Goal: Transaction & Acquisition: Download file/media

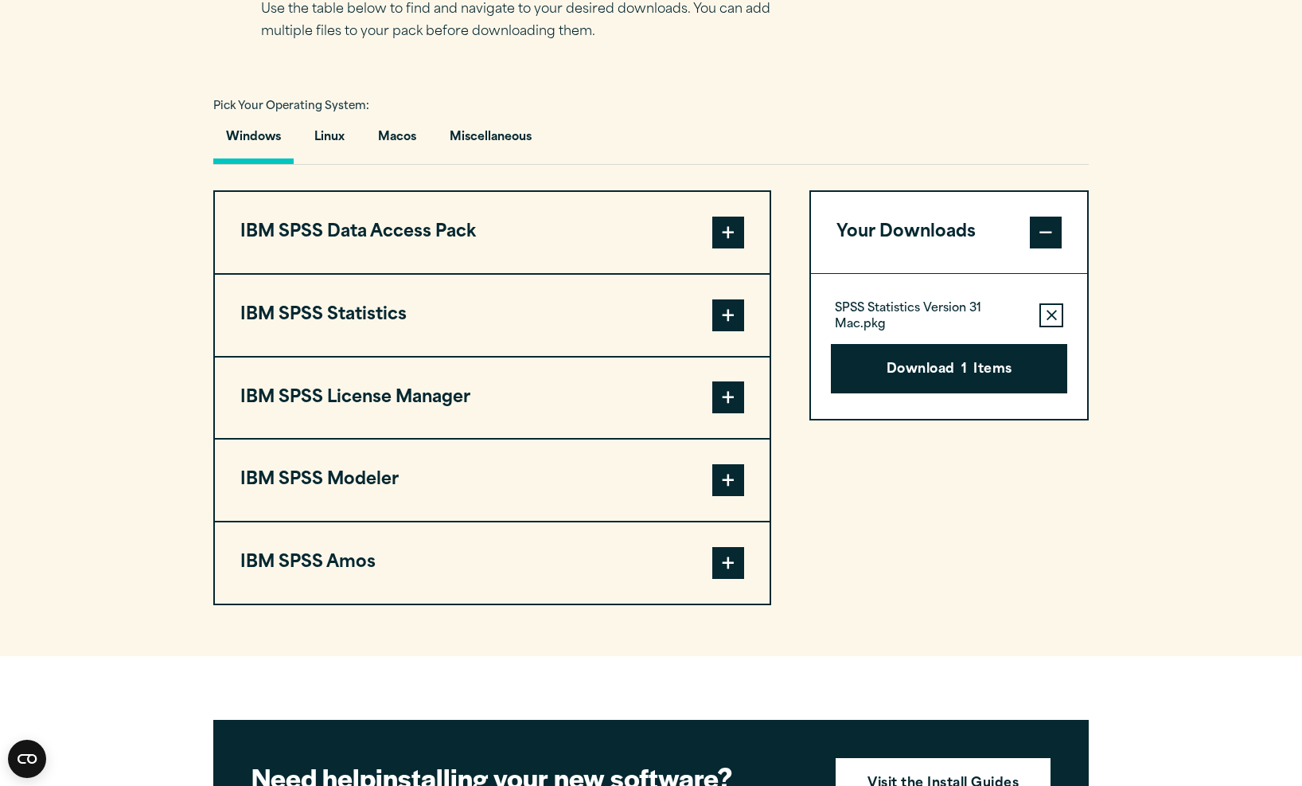
scroll to position [1103, 0]
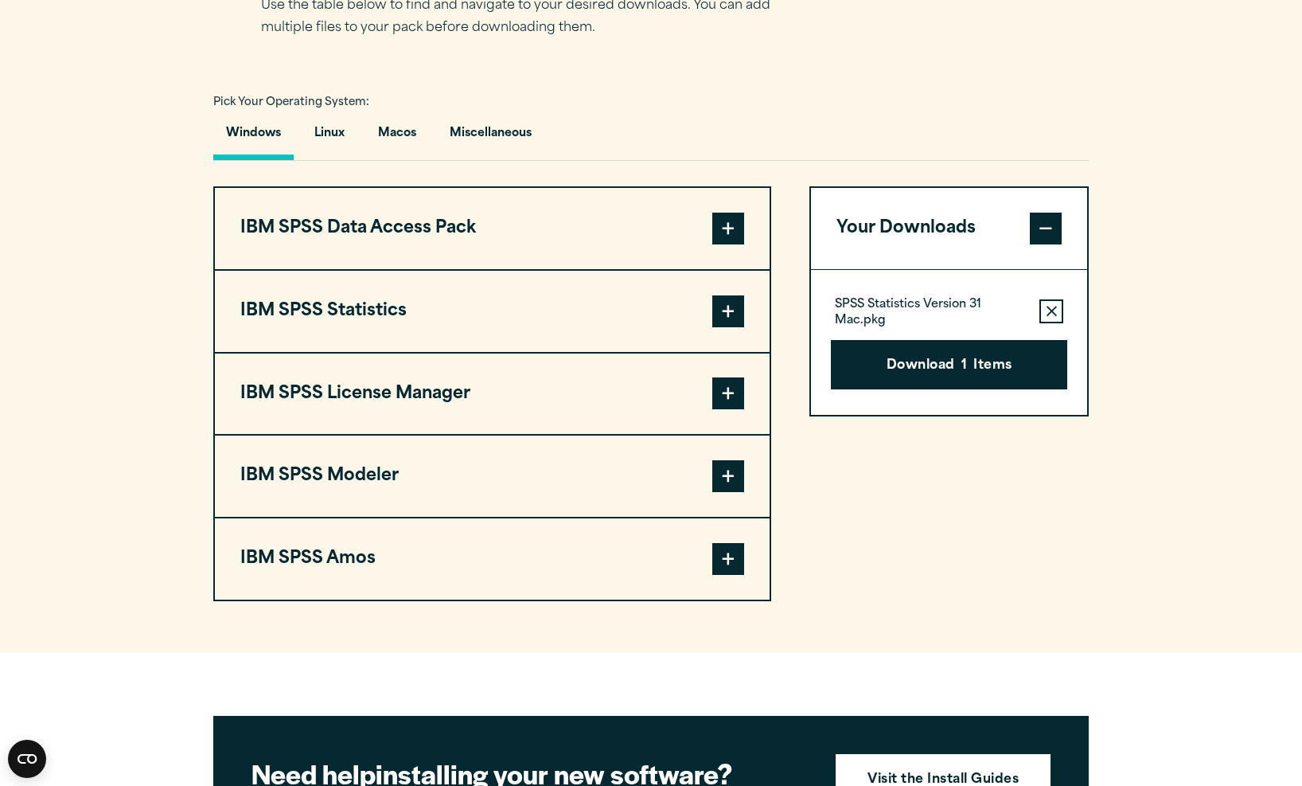
click at [732, 406] on span at bounding box center [728, 393] width 32 height 32
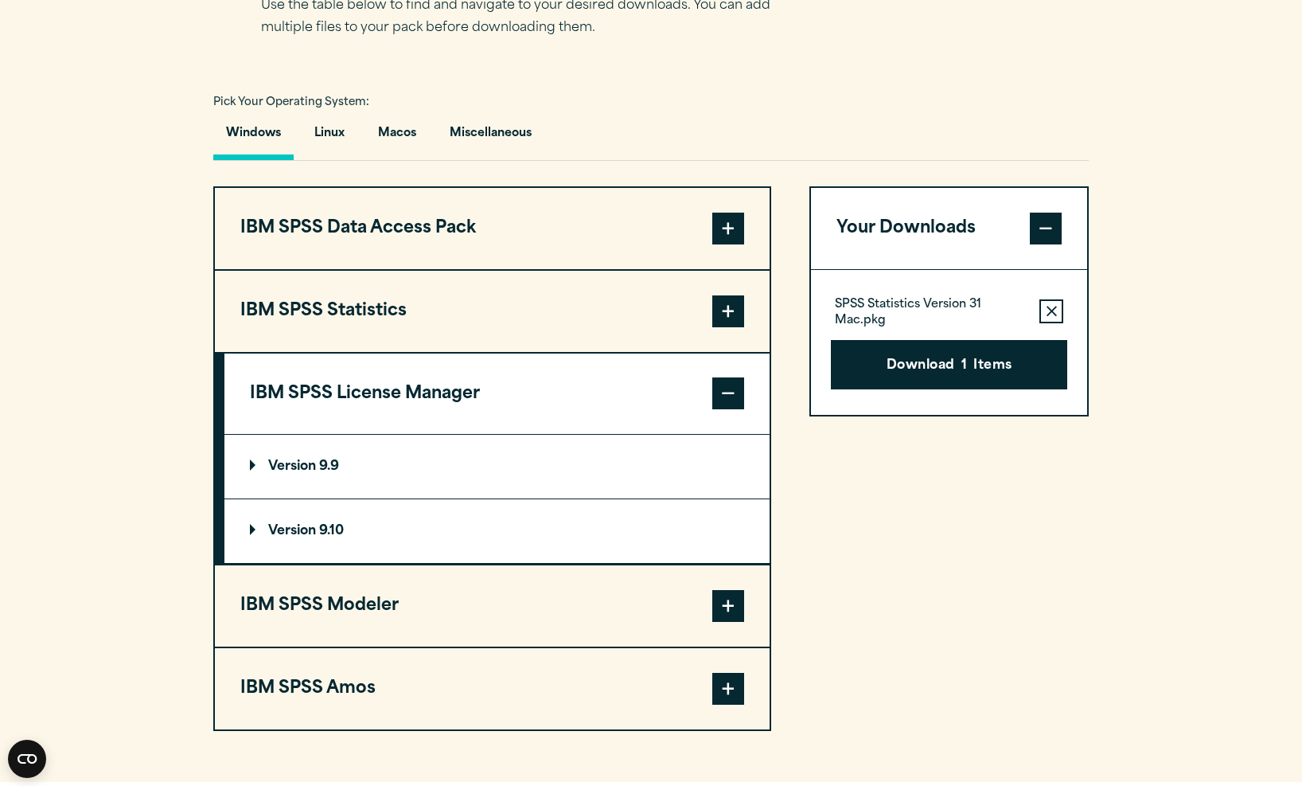
click at [727, 310] on span at bounding box center [728, 311] width 32 height 32
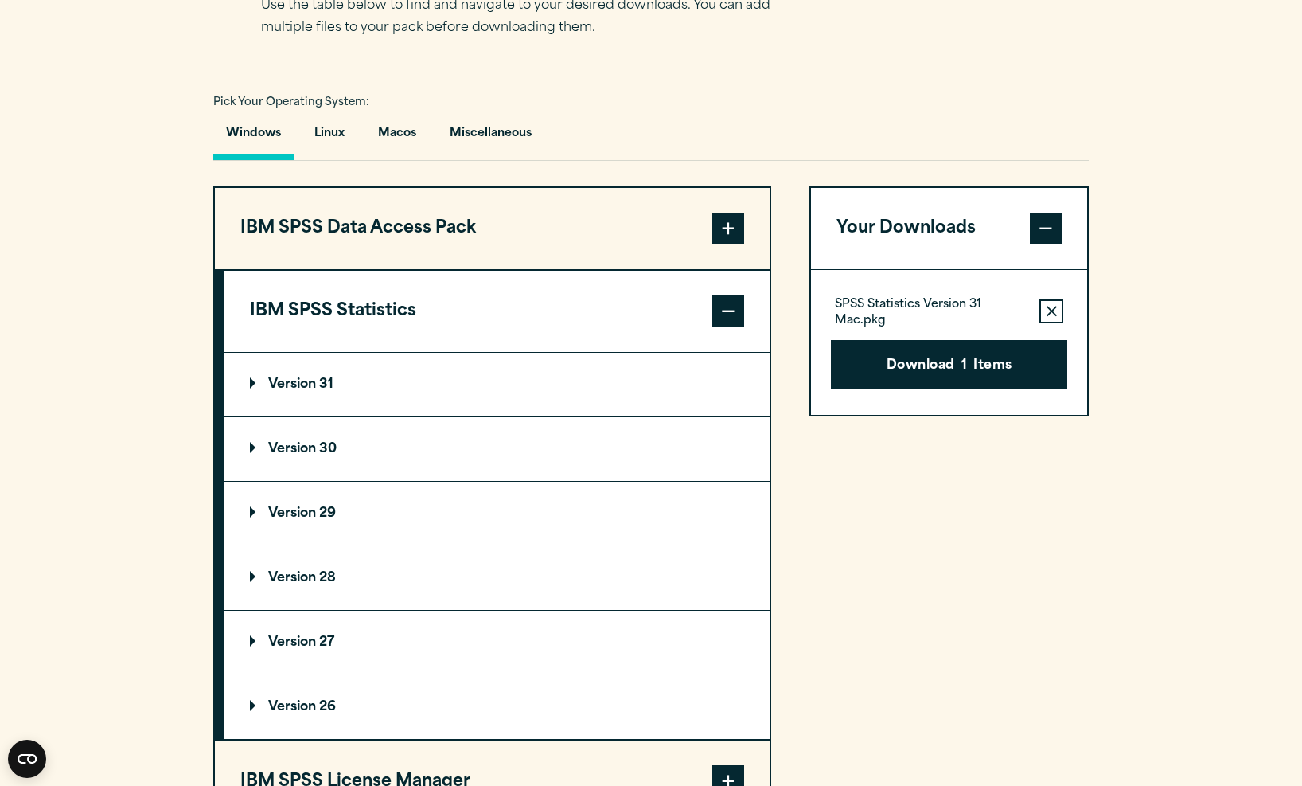
click at [284, 380] on p "Version 31" at bounding box center [292, 384] width 84 height 13
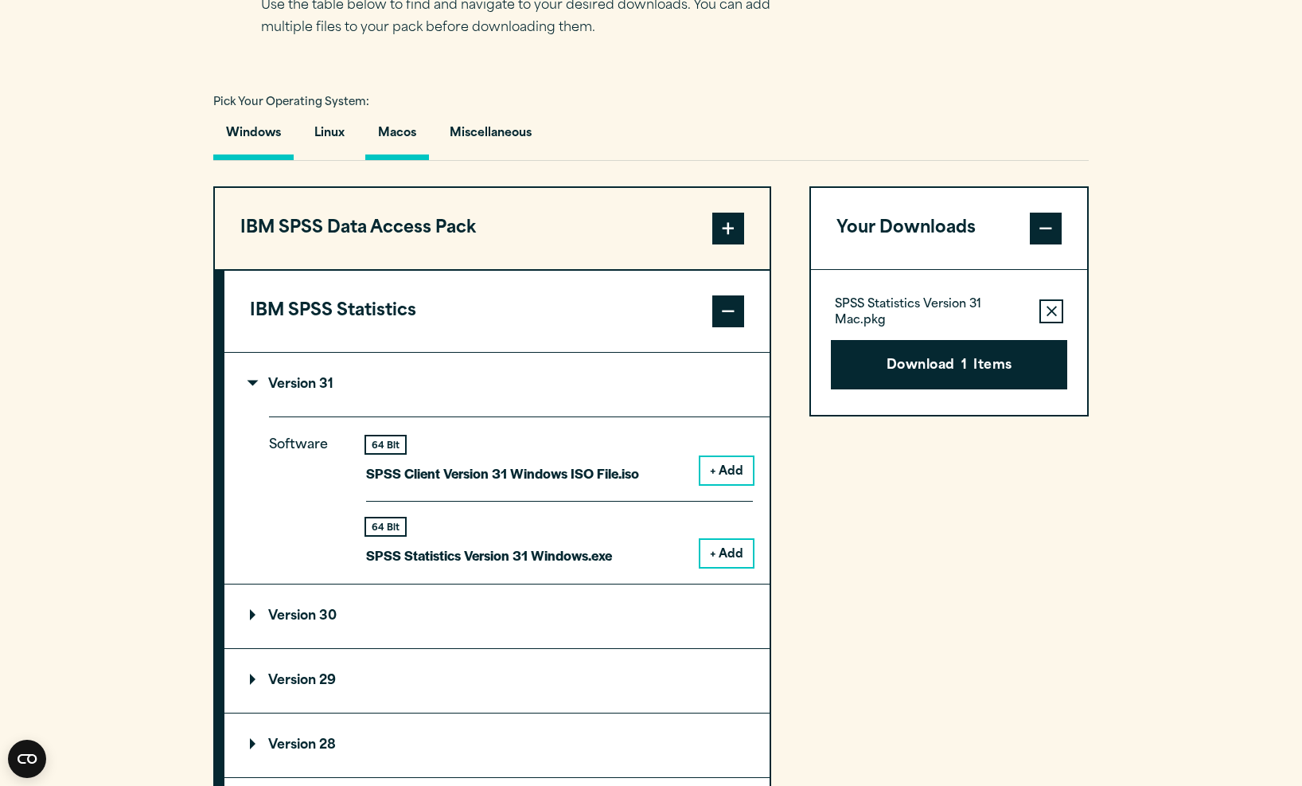
click at [404, 138] on button "Macos" at bounding box center [397, 137] width 64 height 45
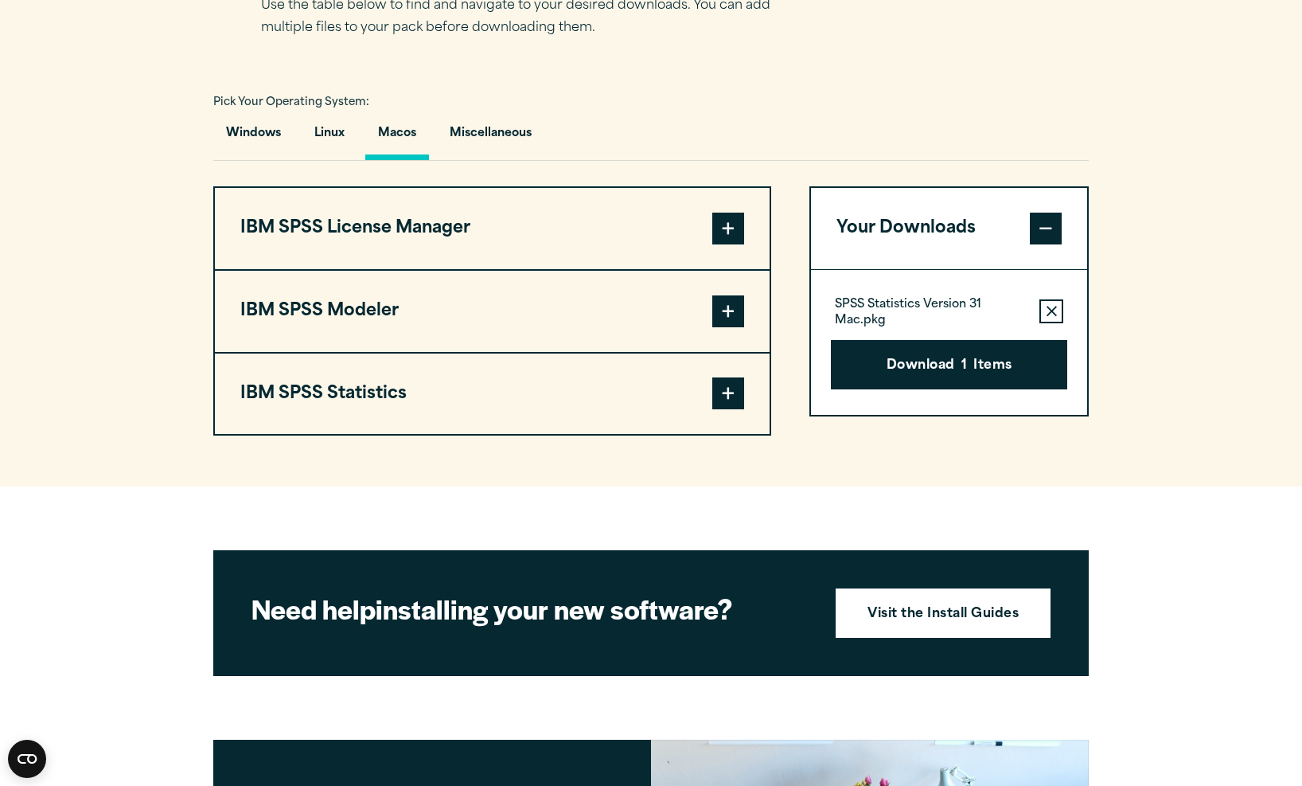
click at [729, 232] on span at bounding box center [728, 229] width 32 height 32
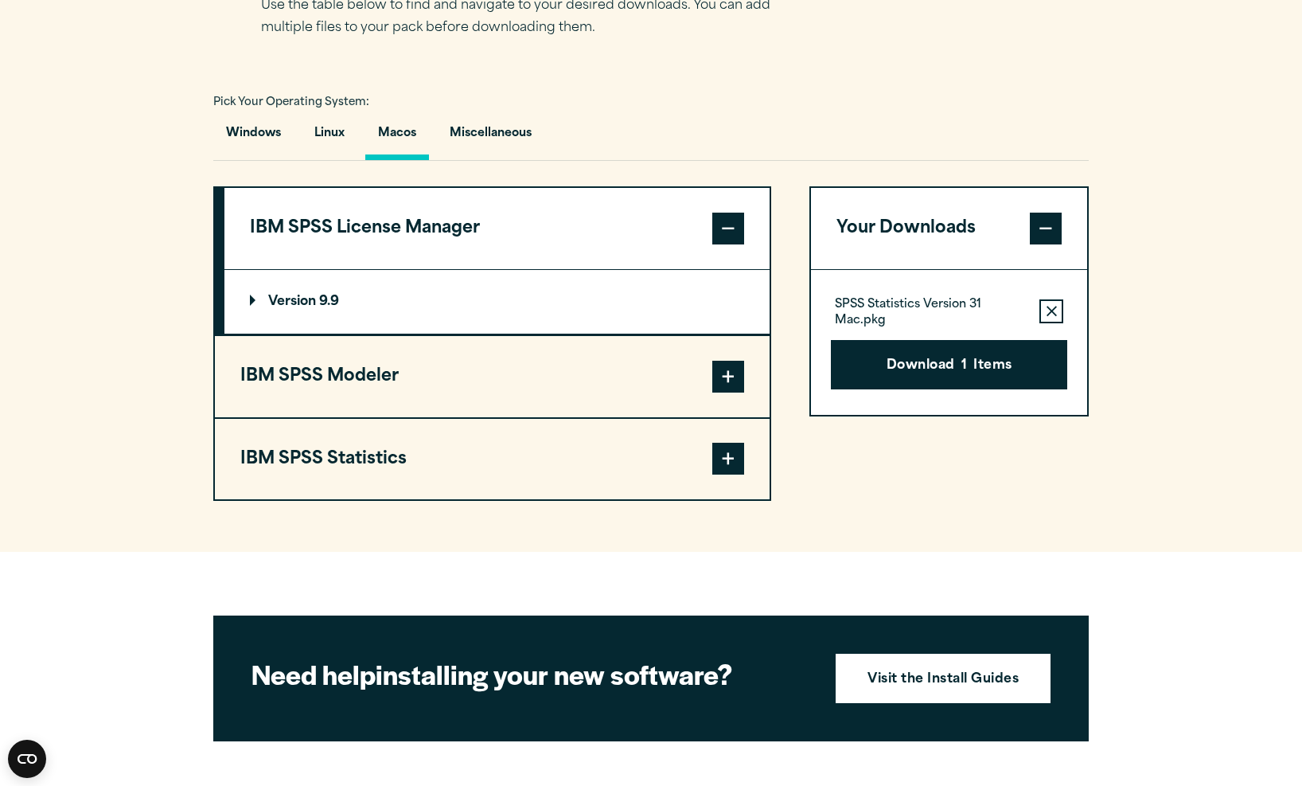
click at [318, 306] on p "Version 9.9" at bounding box center [294, 301] width 89 height 13
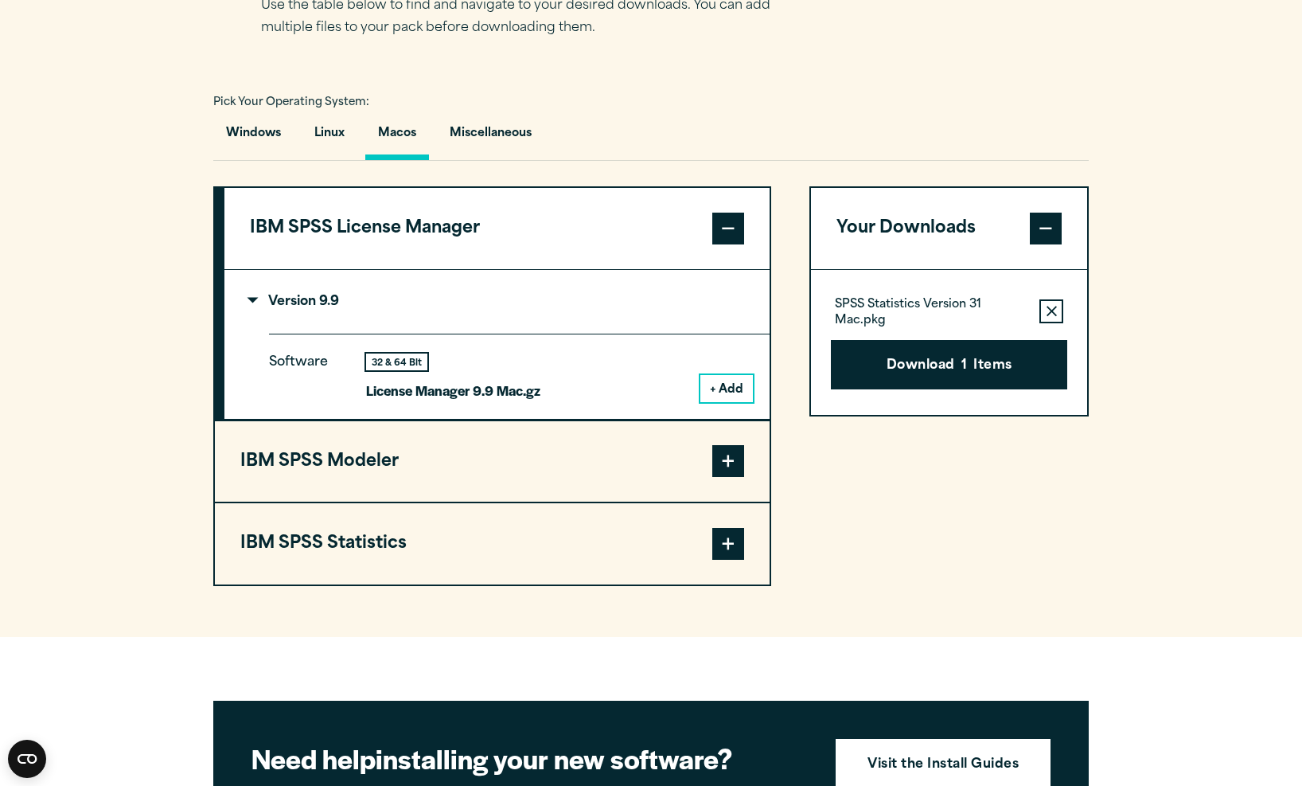
click at [715, 384] on button "+ Add" at bounding box center [726, 388] width 53 height 27
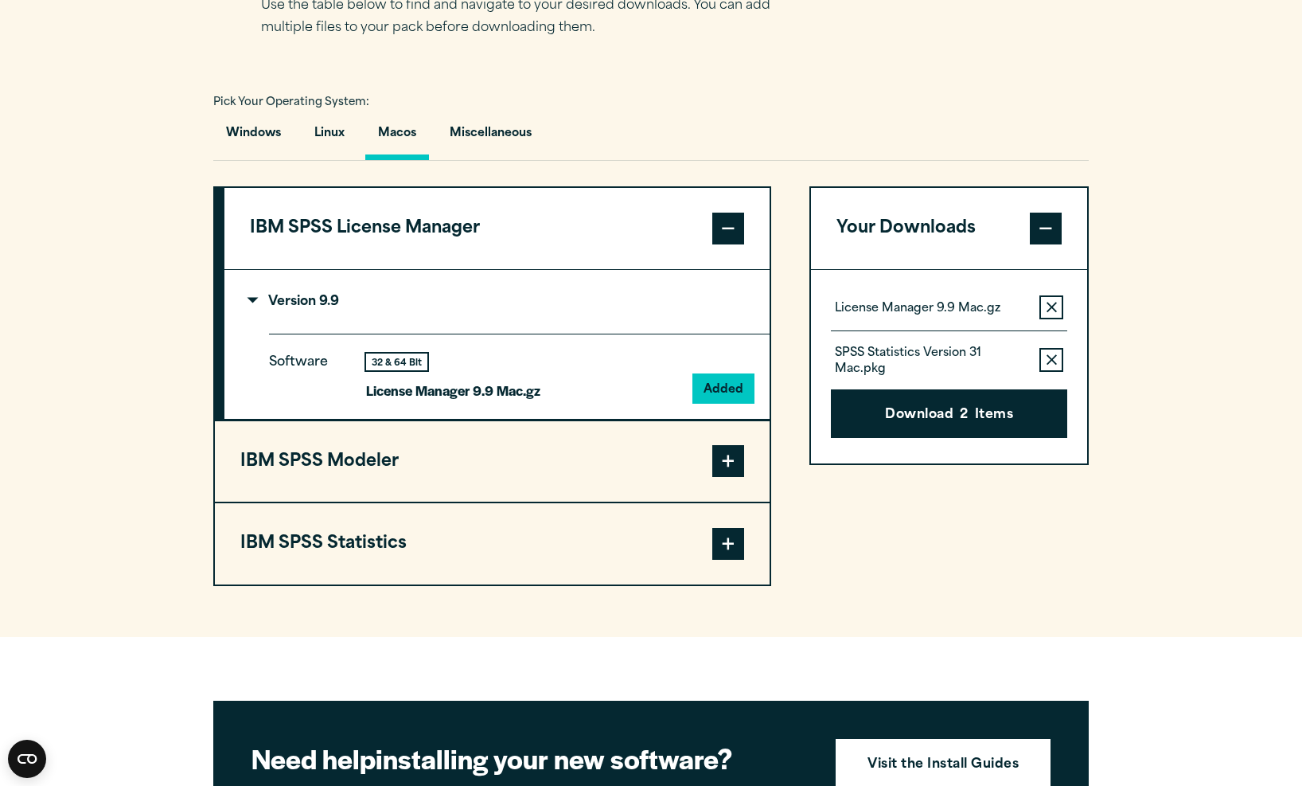
click at [1048, 355] on icon "button" at bounding box center [1052, 359] width 10 height 11
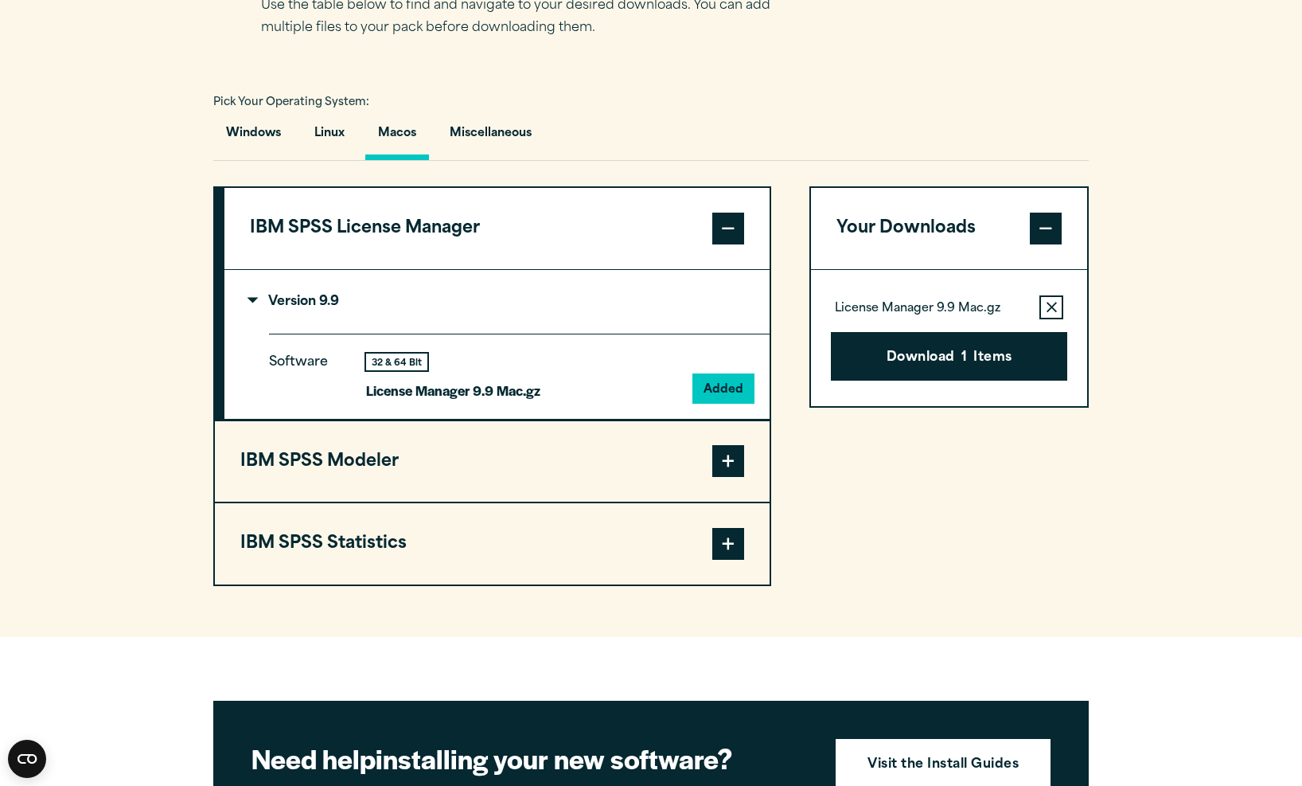
click at [727, 548] on span at bounding box center [728, 544] width 32 height 32
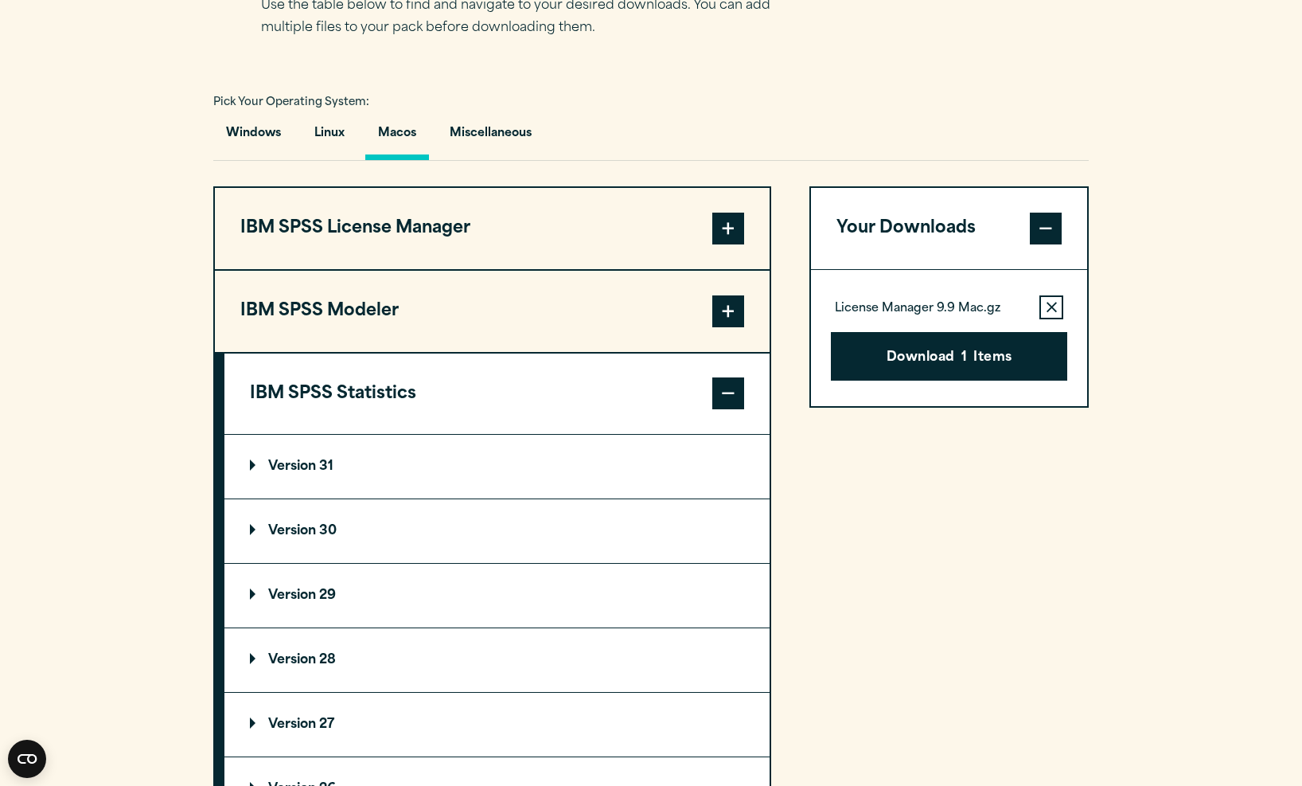
click at [252, 468] on p "Version 31" at bounding box center [292, 466] width 84 height 13
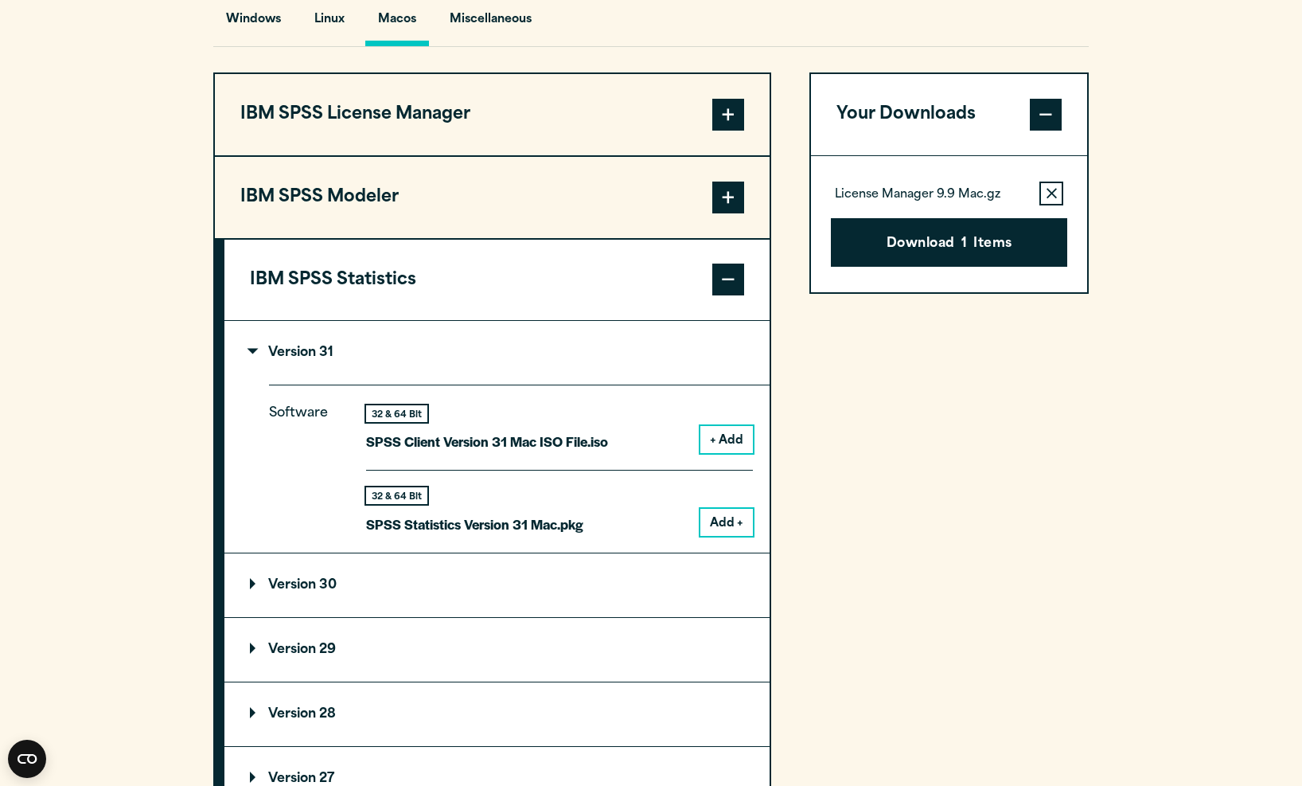
scroll to position [1217, 0]
click at [711, 517] on button "Add +" at bounding box center [726, 522] width 53 height 27
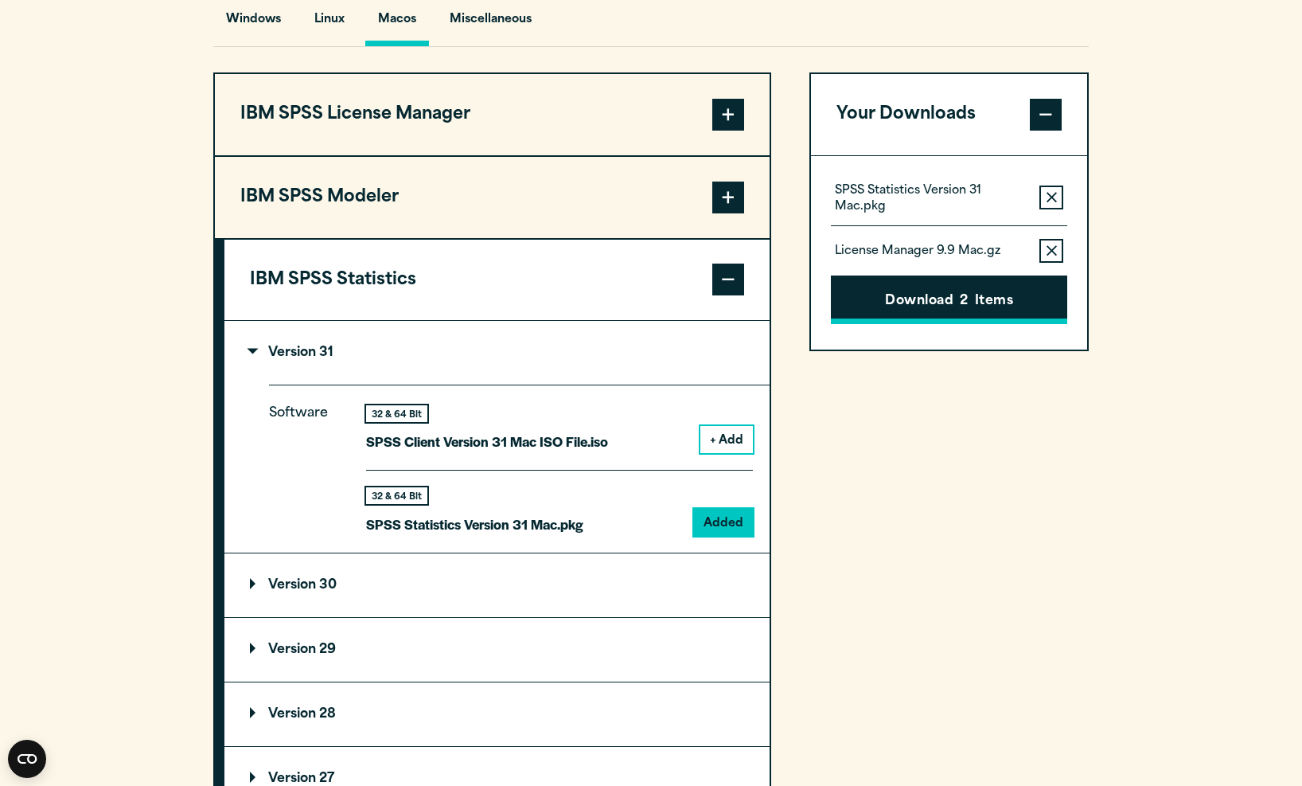
click at [922, 311] on button "Download 2 Items" at bounding box center [949, 299] width 236 height 49
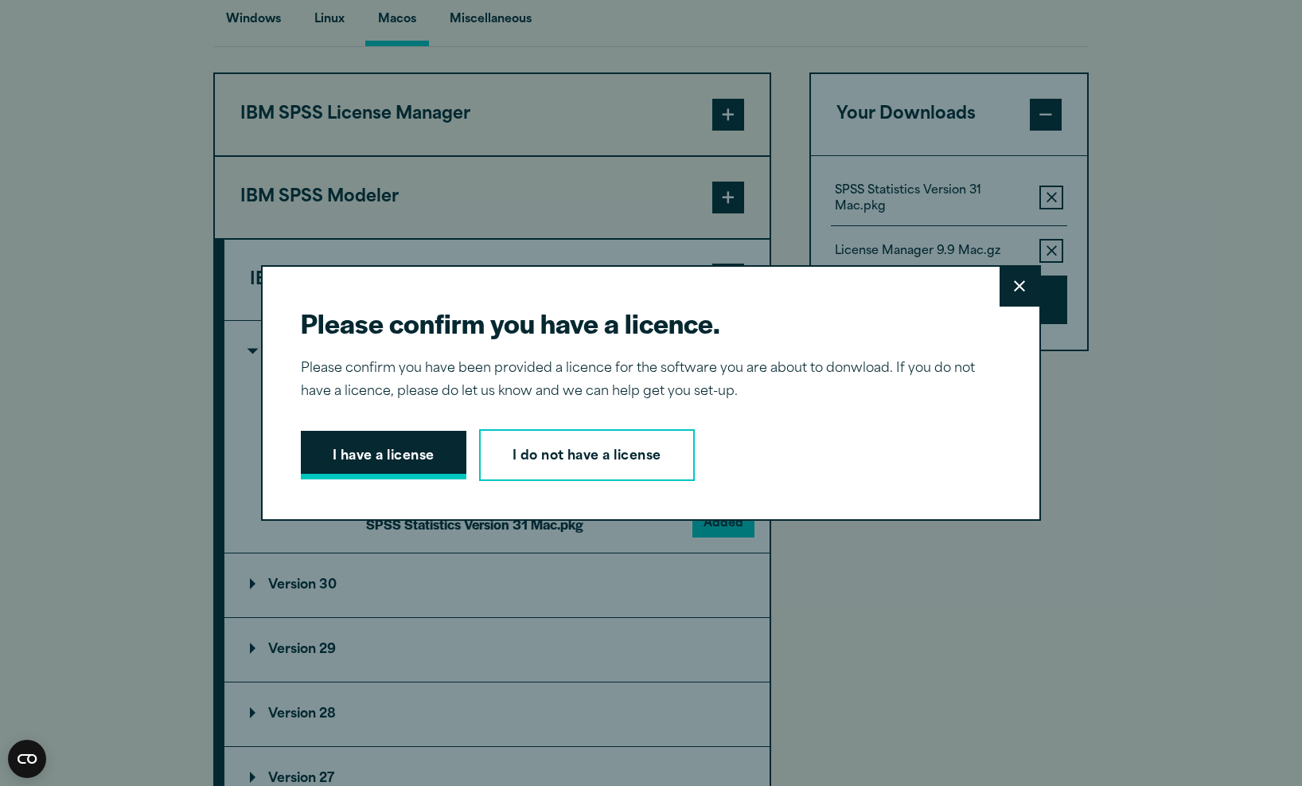
click at [419, 459] on button "I have a license" at bounding box center [384, 455] width 166 height 49
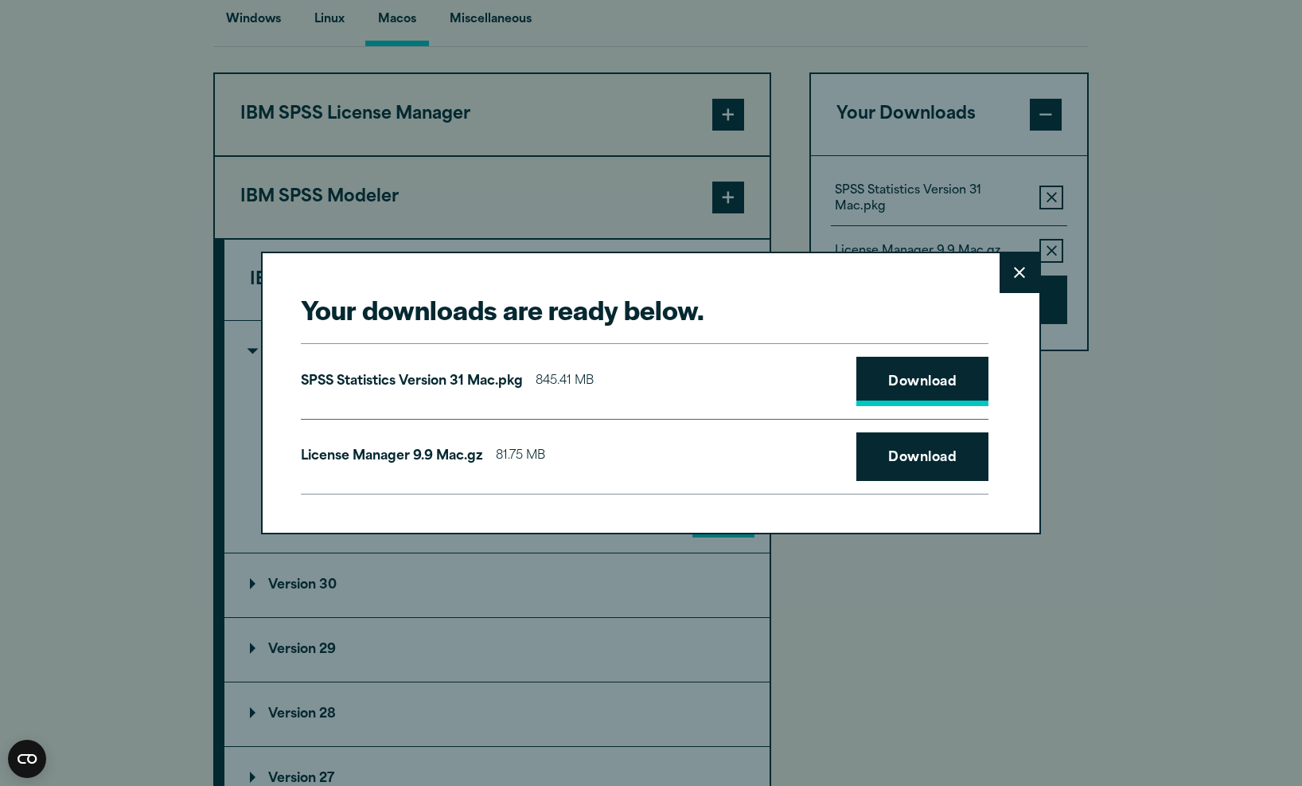
click at [914, 377] on link "Download" at bounding box center [922, 381] width 132 height 49
click at [928, 462] on link "Download" at bounding box center [922, 456] width 132 height 49
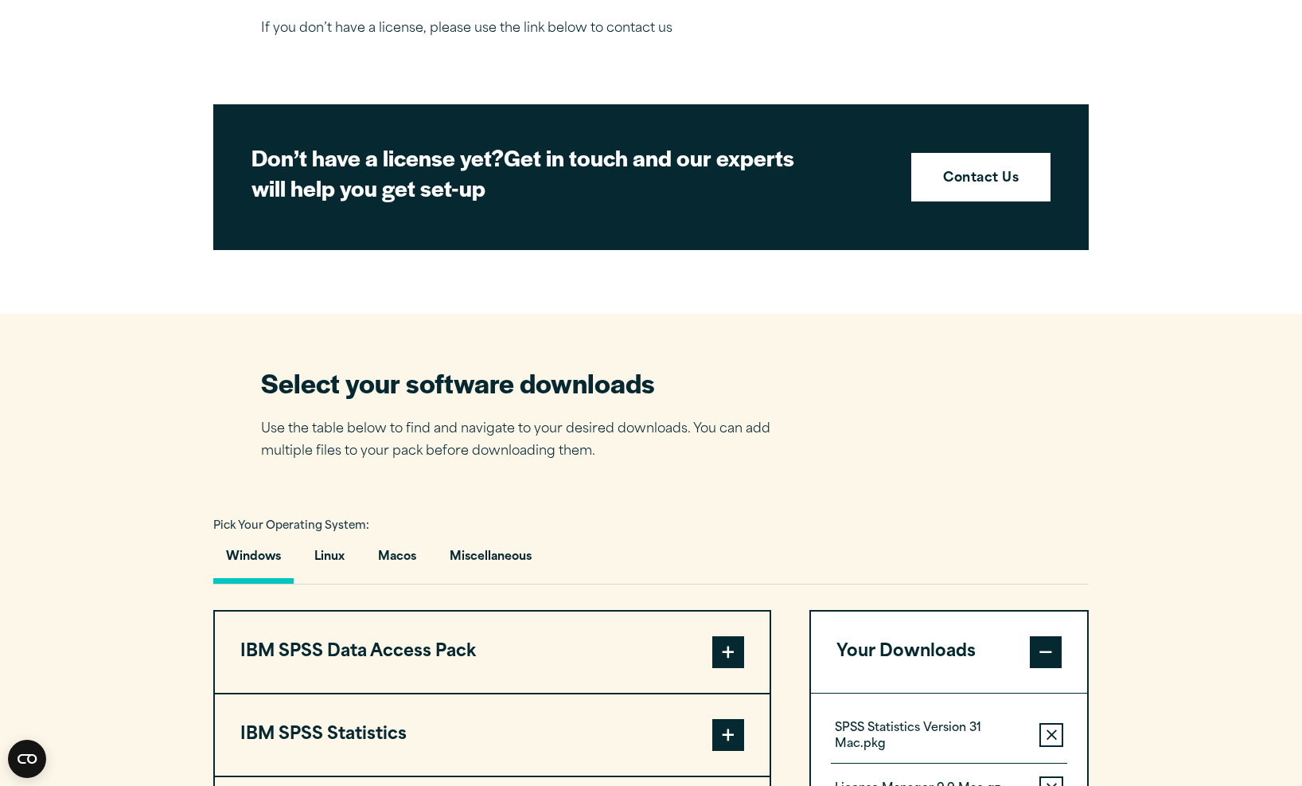
scroll to position [858, 0]
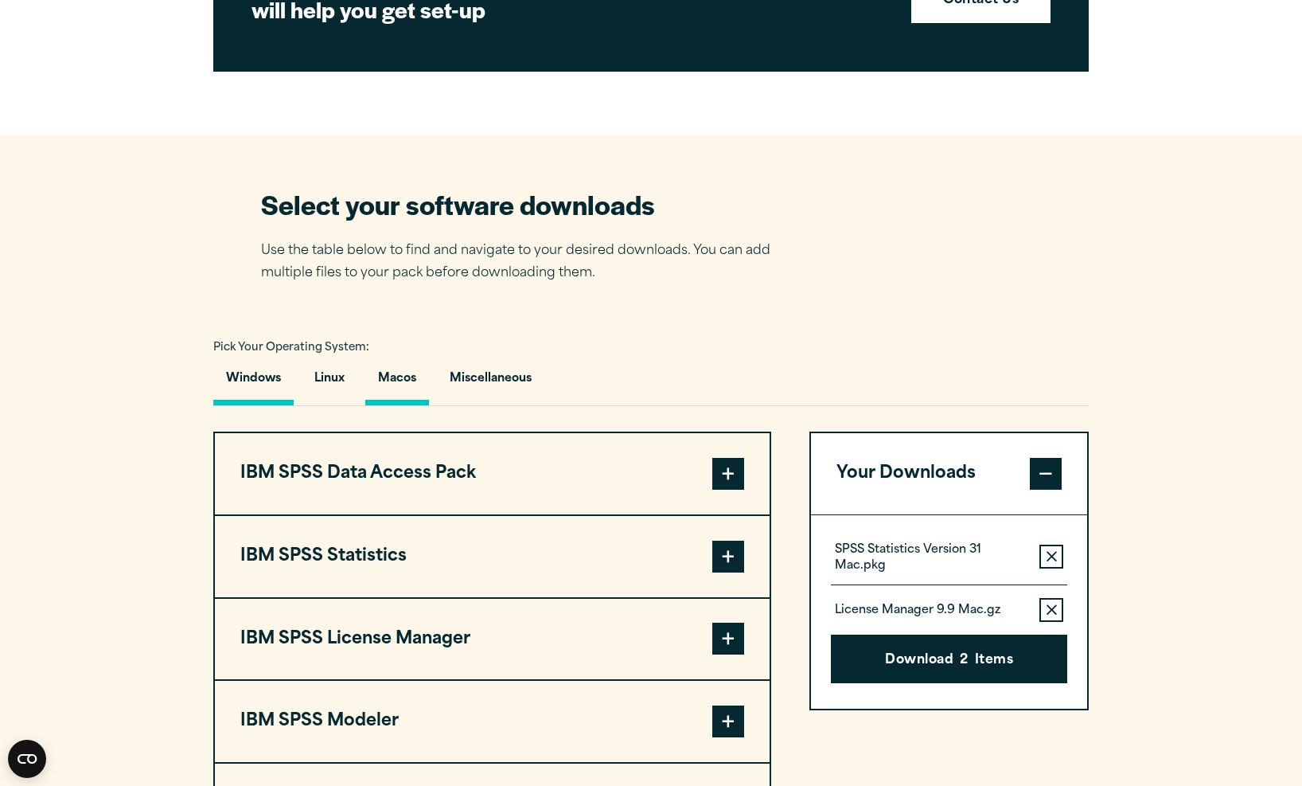
click at [404, 378] on button "Macos" at bounding box center [397, 382] width 64 height 45
